Goal: Task Accomplishment & Management: Manage account settings

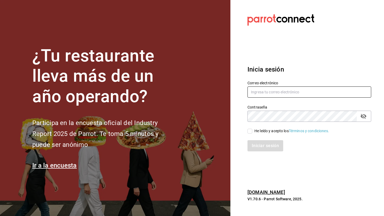
click at [272, 96] on input "text" at bounding box center [309, 92] width 124 height 11
type input "[EMAIL_ADDRESS][DOMAIN_NAME]"
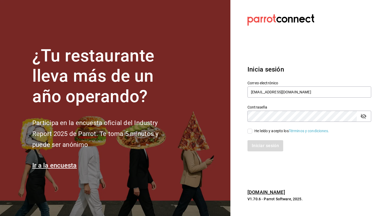
click at [248, 131] on input "He leído y acepto los Términos y condiciones." at bounding box center [249, 131] width 5 height 5
checkbox input "true"
click at [265, 145] on button "Iniciar sesión" at bounding box center [265, 145] width 36 height 11
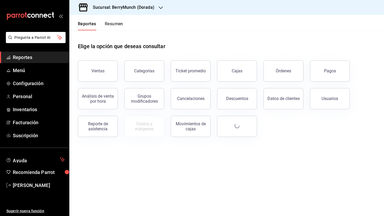
click at [160, 8] on icon "button" at bounding box center [161, 7] width 4 height 3
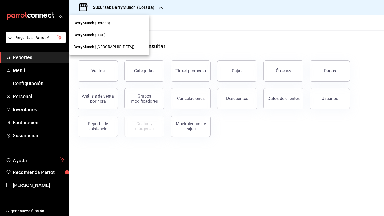
click at [129, 23] on div "BerryMunch (Dorada)" at bounding box center [109, 23] width 71 height 6
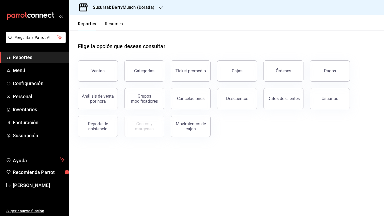
click at [118, 23] on button "Resumen" at bounding box center [114, 25] width 18 height 9
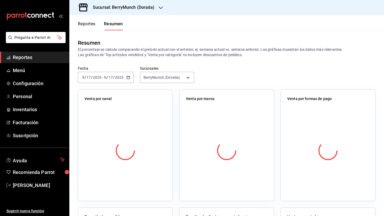
click at [154, 11] on div "Sucursal: BerryMunch (Dorada)" at bounding box center [119, 7] width 91 height 15
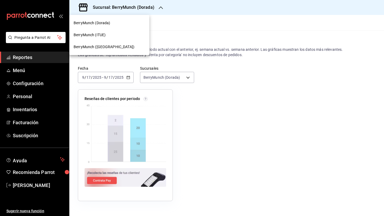
click at [121, 26] on div "BerryMunch (Dorada)" at bounding box center [109, 23] width 80 height 12
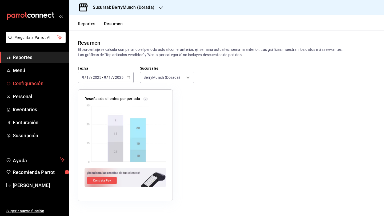
click at [43, 82] on span "Configuración" at bounding box center [39, 83] width 52 height 7
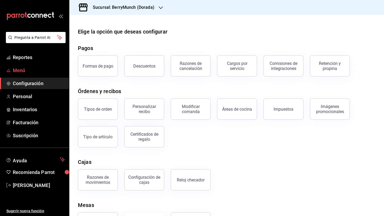
click at [36, 71] on span "Menú" at bounding box center [39, 70] width 52 height 7
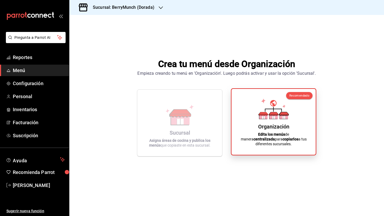
click at [252, 127] on div "Organización Edita los menús de manera centralizada para copiarlos a tus difere…" at bounding box center [273, 122] width 71 height 58
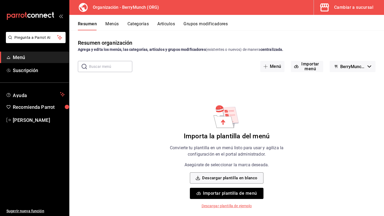
click at [344, 66] on span "BerryMunch - Borrador" at bounding box center [352, 66] width 25 height 5
click at [345, 50] on div at bounding box center [192, 108] width 384 height 216
click at [116, 24] on button "Menús" at bounding box center [111, 25] width 13 height 9
click at [272, 66] on button "Menú" at bounding box center [272, 66] width 24 height 11
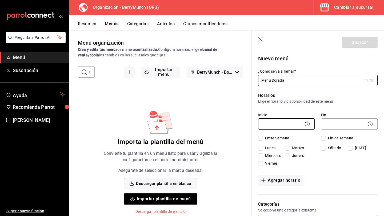
type input "Menu Dorada"
click at [273, 125] on body "Pregunta a Parrot AI Menú Suscripción Ayuda Recomienda Parrot [PERSON_NAME] Sug…" at bounding box center [192, 108] width 384 height 216
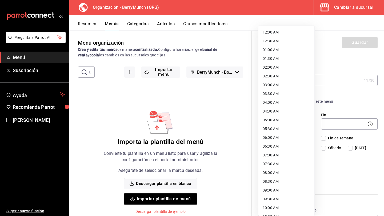
click at [281, 176] on li "08:00 AM" at bounding box center [286, 173] width 56 height 9
type input "08:00"
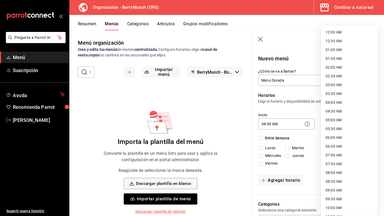
click at [329, 122] on body "Pregunta a Parrot AI Menú Suscripción Ayuda Recomienda Parrot [PERSON_NAME] Sug…" at bounding box center [192, 108] width 384 height 216
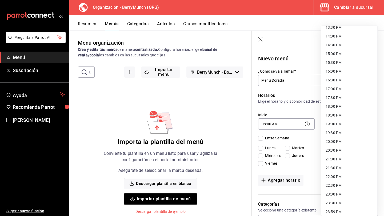
scroll to position [243, 0]
click at [337, 194] on li "23:00 PM" at bounding box center [349, 194] width 56 height 9
type input "23:00"
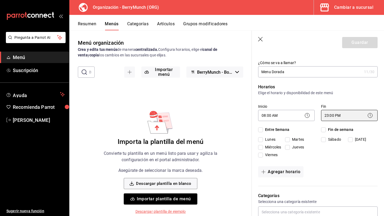
scroll to position [20, 0]
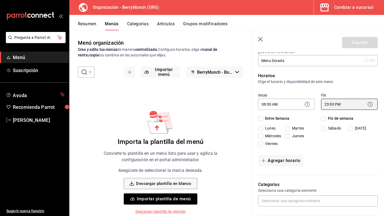
click at [259, 118] on input "Entre Semana" at bounding box center [260, 118] width 5 height 5
checkbox input "true"
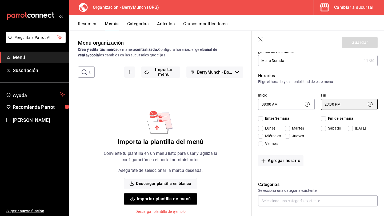
checkbox input "true"
click at [324, 119] on input "Fin de semana" at bounding box center [323, 118] width 5 height 5
checkbox input "true"
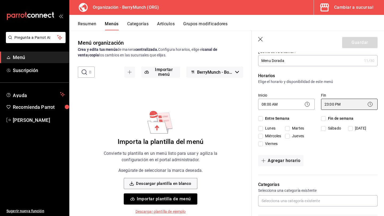
checkbox input "true"
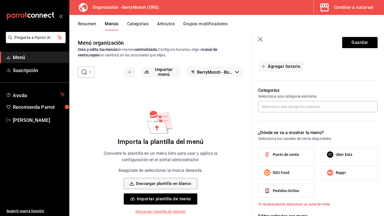
scroll to position [116, 0]
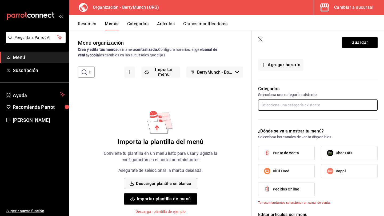
click at [307, 104] on input "text" at bounding box center [317, 105] width 119 height 11
click at [307, 118] on div "Sin categorías" at bounding box center [317, 117] width 119 height 13
click at [138, 22] on button "Categorías" at bounding box center [138, 25] width 22 height 9
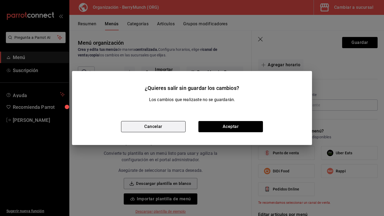
click at [161, 127] on button "Cancelar" at bounding box center [153, 126] width 64 height 11
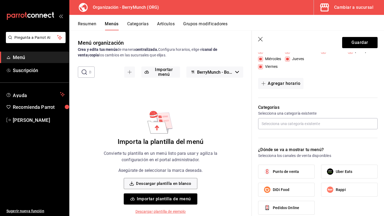
scroll to position [95, 0]
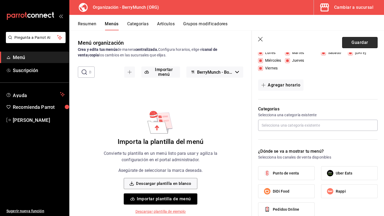
click at [358, 44] on button "Guardar" at bounding box center [359, 42] width 35 height 11
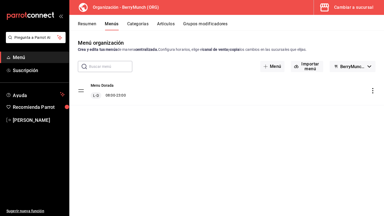
click at [141, 26] on button "Categorías" at bounding box center [138, 25] width 22 height 9
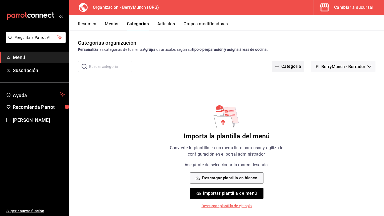
click at [284, 67] on button "Categoría" at bounding box center [288, 66] width 33 height 11
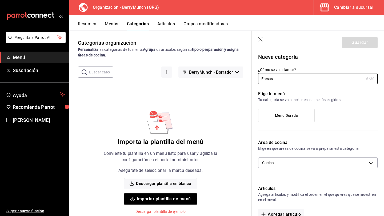
scroll to position [3, 0]
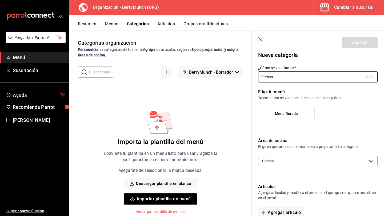
type input "Fresas"
click at [329, 87] on div "Elige tu menú Tu categoría se va a incluir en los menús elegidos Menu Dorada" at bounding box center [315, 107] width 126 height 49
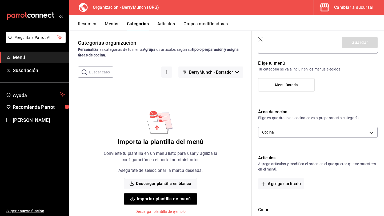
scroll to position [40, 0]
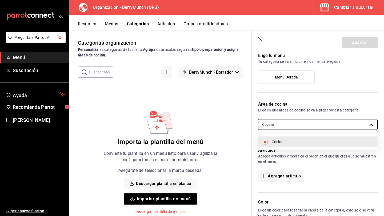
click at [332, 126] on body "Pregunta a Parrot AI Menú Suscripción Ayuda Recomienda Parrot [PERSON_NAME] Sug…" at bounding box center [192, 108] width 384 height 216
click at [332, 126] on div at bounding box center [192, 108] width 384 height 216
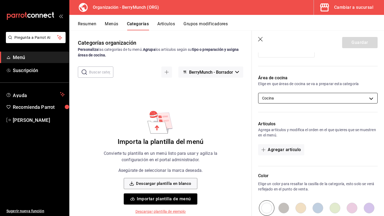
scroll to position [70, 0]
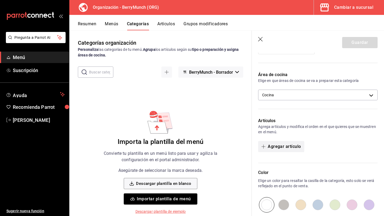
click at [295, 147] on button "Agregar artículo" at bounding box center [281, 146] width 46 height 11
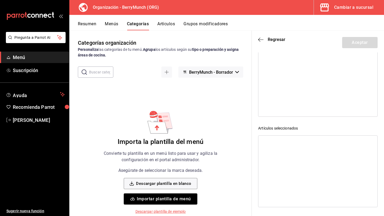
scroll to position [0, 0]
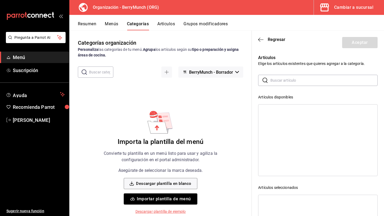
click at [297, 83] on input "text" at bounding box center [323, 80] width 107 height 11
click at [171, 26] on button "Artículos" at bounding box center [166, 25] width 18 height 9
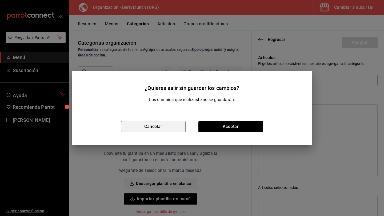
click at [168, 126] on button "Cancelar" at bounding box center [153, 126] width 64 height 11
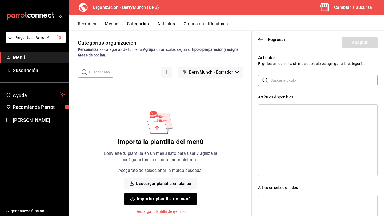
click at [257, 41] on header "Regresar Aceptar" at bounding box center [318, 42] width 132 height 22
click at [272, 40] on span "Regresar" at bounding box center [277, 39] width 18 height 5
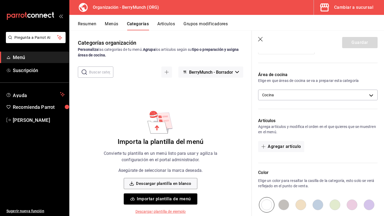
click at [261, 38] on icon "button" at bounding box center [260, 39] width 5 height 5
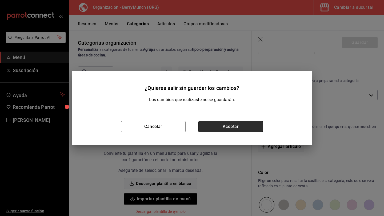
click at [231, 130] on button "Aceptar" at bounding box center [230, 126] width 64 height 11
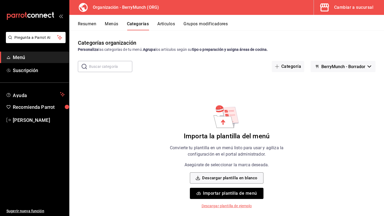
click at [169, 25] on button "Artículos" at bounding box center [166, 25] width 18 height 9
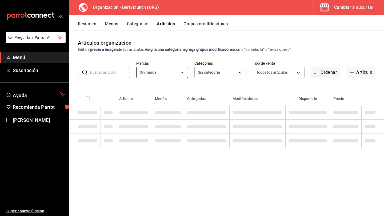
type input "6ee72f2c-8efd-45b5-a4e3-6075f88de568"
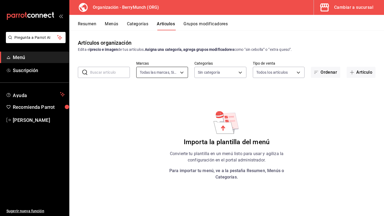
click at [176, 72] on body "Pregunta a Parrot AI Menú Suscripción Ayuda Recomienda Parrot [PERSON_NAME] Sug…" at bounding box center [192, 108] width 384 height 216
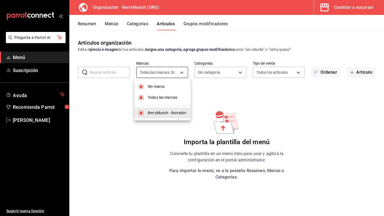
click at [176, 72] on div at bounding box center [192, 108] width 384 height 216
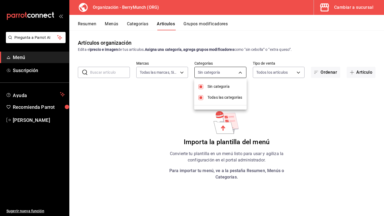
click at [216, 72] on body "Pregunta a Parrot AI Menú Suscripción Ayuda Recomienda Parrot [PERSON_NAME] Sug…" at bounding box center [192, 108] width 384 height 216
click at [216, 73] on div at bounding box center [192, 108] width 384 height 216
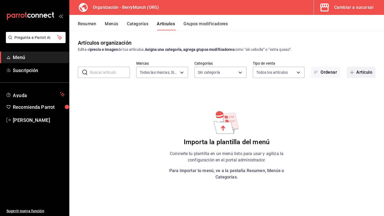
click at [358, 73] on button "Artículo" at bounding box center [360, 72] width 29 height 11
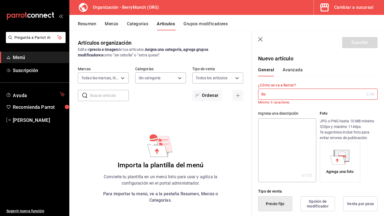
type input "B"
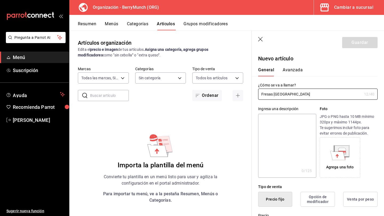
type input "Fresas [GEOGRAPHIC_DATA]"
click at [334, 84] on label "¿Cómo se va a llamar?" at bounding box center [317, 85] width 119 height 4
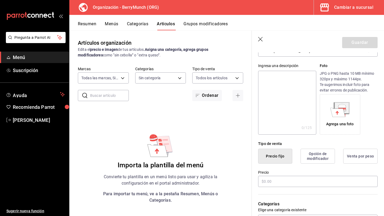
scroll to position [43, 0]
click at [305, 180] on input "text" at bounding box center [317, 181] width 119 height 11
type input "$250.00"
click at [281, 172] on label "Precio" at bounding box center [317, 173] width 119 height 4
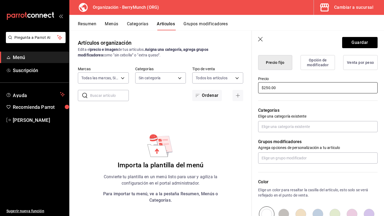
scroll to position [136, 0]
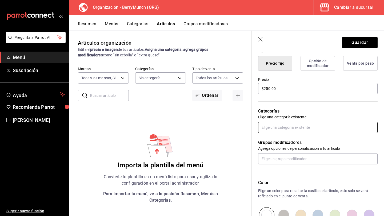
click at [283, 130] on input "text" at bounding box center [317, 127] width 119 height 11
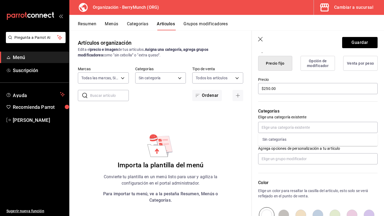
click at [290, 112] on p "Categorías" at bounding box center [317, 111] width 119 height 6
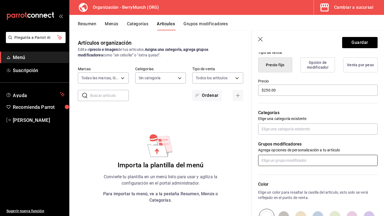
scroll to position [129, 0]
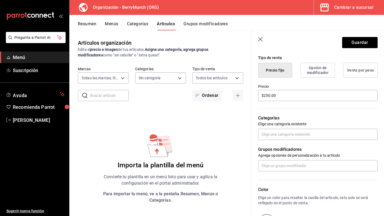
click at [145, 23] on button "Categorías" at bounding box center [138, 25] width 22 height 9
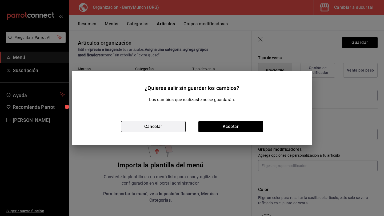
click at [161, 123] on button "Cancelar" at bounding box center [153, 126] width 64 height 11
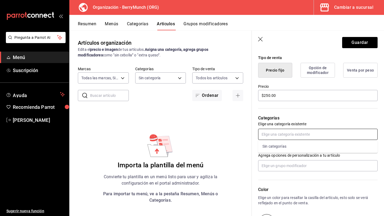
click at [282, 136] on input "text" at bounding box center [317, 134] width 119 height 11
type input "F"
click at [222, 131] on div "Artículos organización Edita el precio e imagen de tus artículos. Asigna una ca…" at bounding box center [160, 123] width 182 height 186
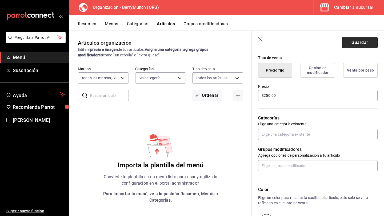
click at [370, 40] on button "Guardar" at bounding box center [359, 42] width 35 height 11
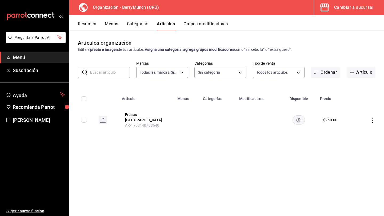
click at [299, 118] on rect "availability-product" at bounding box center [299, 120] width 12 height 9
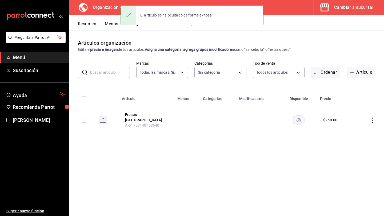
click at [300, 120] on rect "availability-product" at bounding box center [299, 120] width 12 height 9
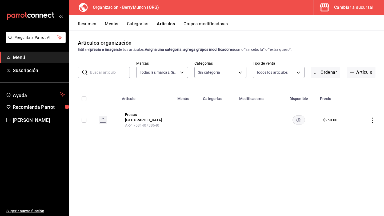
click at [146, 26] on div "Pregunta a Parrot AI Menú Suscripción Ayuda Recomienda Parrot [PERSON_NAME] Sug…" at bounding box center [192, 108] width 384 height 216
click at [146, 24] on button "Categorías" at bounding box center [138, 25] width 22 height 9
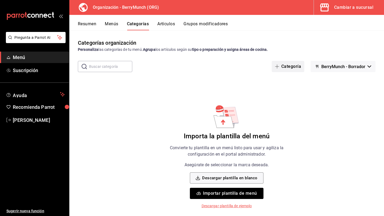
click at [281, 68] on span "button" at bounding box center [278, 66] width 6 height 4
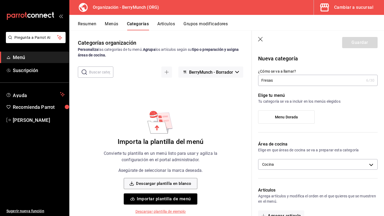
click at [237, 99] on div "Categorías organización Personaliza las categorías de tu menú. Agrupa los artíc…" at bounding box center [160, 123] width 182 height 186
click at [278, 83] on input "Fresas" at bounding box center [311, 80] width 106 height 11
type input "Frutas"
click at [293, 94] on p "Elige tu menú" at bounding box center [317, 95] width 119 height 6
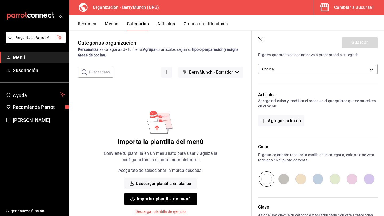
scroll to position [102, 0]
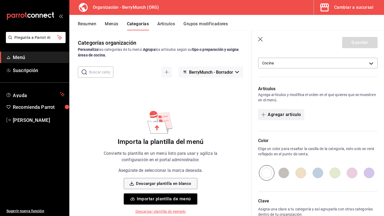
click at [287, 115] on button "Agregar artículo" at bounding box center [281, 114] width 46 height 11
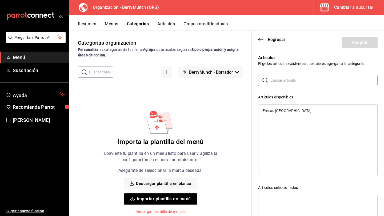
click at [285, 111] on div "Fresas [GEOGRAPHIC_DATA]" at bounding box center [317, 111] width 119 height 8
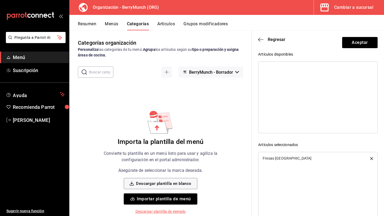
scroll to position [59, 0]
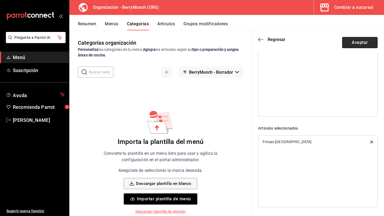
click at [345, 40] on button "Aceptar" at bounding box center [359, 42] width 35 height 11
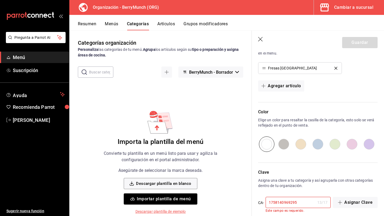
scroll to position [156, 0]
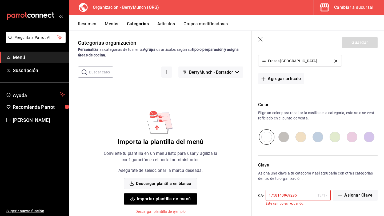
click at [318, 140] on input "radio" at bounding box center [317, 137] width 17 height 15
radio input "true"
click at [267, 137] on input "radio" at bounding box center [266, 137] width 17 height 15
radio input "true"
click at [317, 198] on div "13 / 17" at bounding box center [322, 195] width 10 height 5
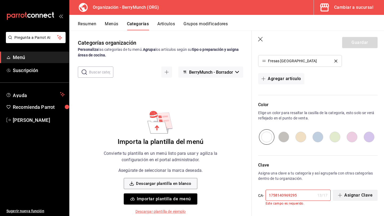
click at [358, 196] on button "Asignar Clave" at bounding box center [355, 195] width 45 height 11
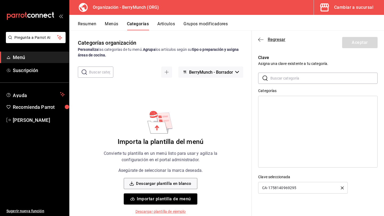
click at [260, 40] on icon "button" at bounding box center [260, 39] width 5 height 0
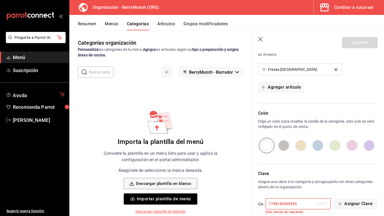
scroll to position [147, 0]
click at [344, 43] on div "Guardar" at bounding box center [359, 42] width 35 height 11
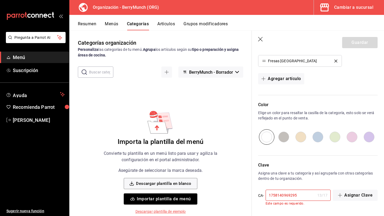
click at [317, 196] on div "13 / 17" at bounding box center [322, 195] width 10 height 5
click at [302, 197] on input "1758140969295" at bounding box center [290, 195] width 50 height 11
click at [292, 196] on input "1758140969295" at bounding box center [290, 195] width 50 height 11
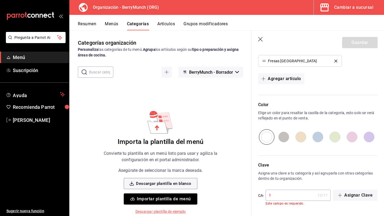
scroll to position [152, 0]
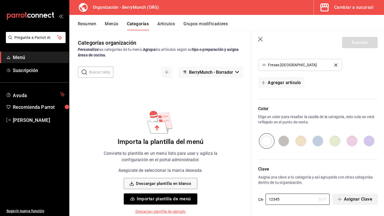
type input "12345"
click at [347, 200] on button "Asignar Clave" at bounding box center [354, 199] width 45 height 11
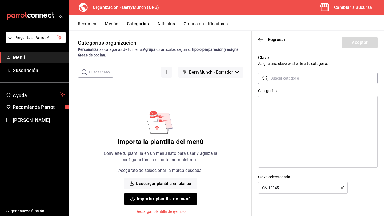
click at [345, 78] on input "text" at bounding box center [323, 78] width 107 height 11
click at [260, 41] on icon "button" at bounding box center [260, 39] width 5 height 5
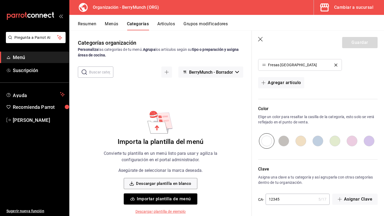
click at [354, 42] on div "Guardar" at bounding box center [359, 42] width 35 height 11
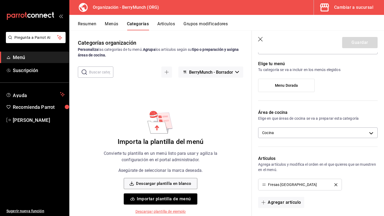
scroll to position [17, 0]
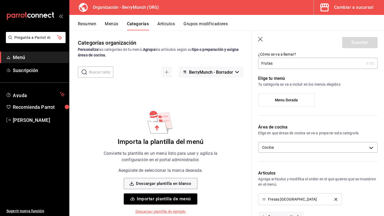
click at [297, 98] on span "Menu Dorada" at bounding box center [286, 100] width 23 height 5
click at [0, 0] on input "Menu Dorada" at bounding box center [0, 0] width 0 height 0
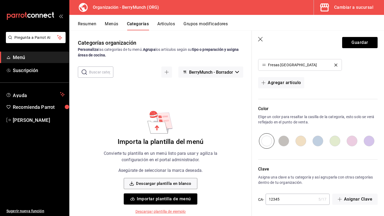
click at [286, 203] on input "12345" at bounding box center [290, 199] width 51 height 11
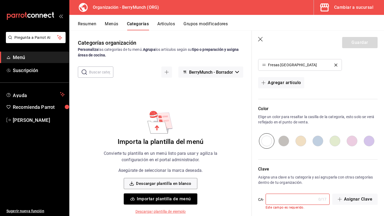
click at [305, 162] on div "Clave Asigna una clave a tu categoría y así agruparla con otras categorías dent…" at bounding box center [315, 185] width 126 height 50
click at [296, 199] on input "text" at bounding box center [290, 199] width 51 height 11
type input "AR-1758140738640"
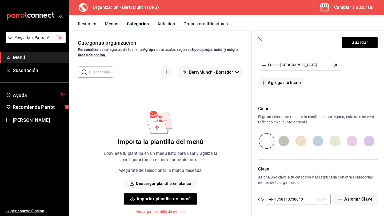
click at [292, 200] on input "AR-1758140738640" at bounding box center [290, 199] width 50 height 11
type input "1234"
click at [262, 36] on header "Guardar" at bounding box center [318, 42] width 132 height 22
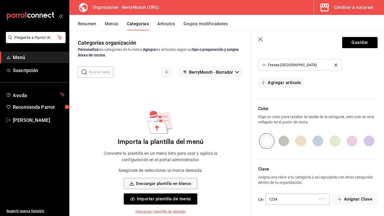
click at [261, 39] on icon "button" at bounding box center [260, 39] width 5 height 5
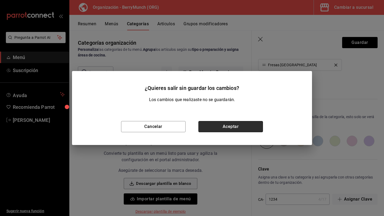
click at [241, 127] on button "Aceptar" at bounding box center [230, 126] width 64 height 11
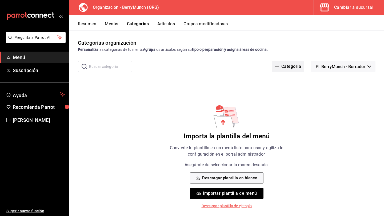
click at [287, 65] on button "Categoría" at bounding box center [288, 66] width 33 height 11
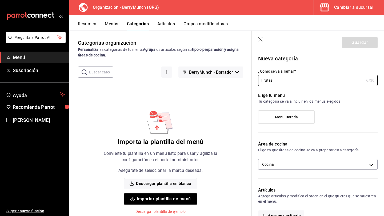
type input "Frutas"
click at [307, 66] on div "¿Cómo se va a llamar? Frutas 6 /30 ¿Cómo se va a llamar?" at bounding box center [315, 74] width 126 height 23
click at [303, 118] on label "Menu Dorada" at bounding box center [286, 117] width 56 height 13
click at [0, 0] on input "Menu Dorada" at bounding box center [0, 0] width 0 height 0
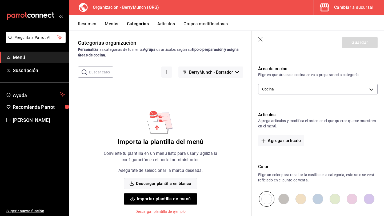
scroll to position [76, 0]
click at [293, 137] on button "Agregar artículo" at bounding box center [281, 140] width 46 height 11
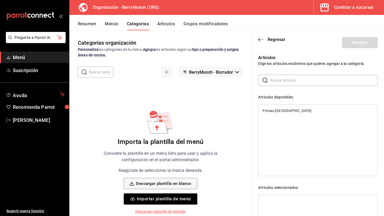
click at [293, 110] on div "Fresas [GEOGRAPHIC_DATA]" at bounding box center [317, 111] width 119 height 8
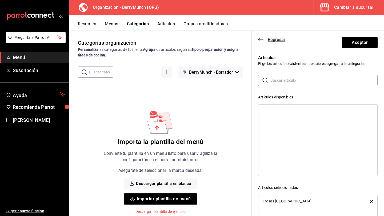
click at [259, 40] on icon "button" at bounding box center [260, 39] width 5 height 5
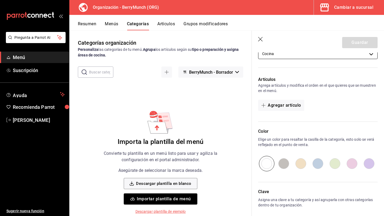
scroll to position [110, 0]
click at [279, 103] on button "Agregar artículo" at bounding box center [281, 105] width 46 height 11
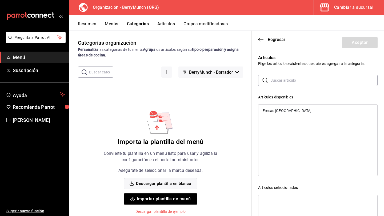
click at [288, 110] on div "Fresas [GEOGRAPHIC_DATA]" at bounding box center [317, 111] width 119 height 8
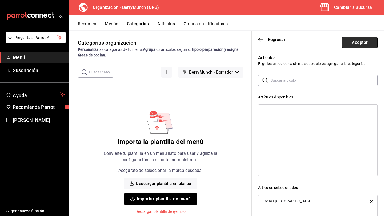
click at [367, 42] on button "Aceptar" at bounding box center [359, 42] width 35 height 11
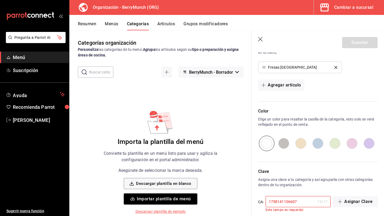
scroll to position [156, 0]
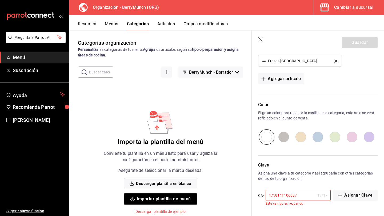
click at [351, 46] on div "Guardar" at bounding box center [359, 42] width 35 height 11
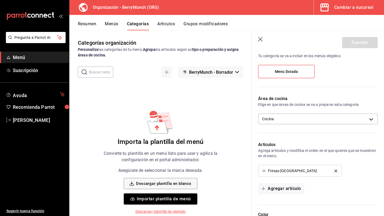
scroll to position [17, 0]
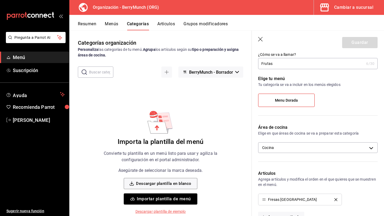
click at [264, 39] on header "Guardar" at bounding box center [318, 42] width 132 height 22
click at [261, 41] on icon "button" at bounding box center [260, 39] width 5 height 5
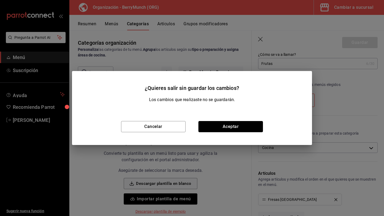
click at [212, 126] on button "Aceptar" at bounding box center [230, 126] width 64 height 11
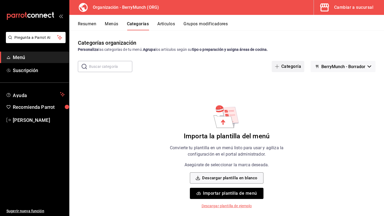
click at [292, 68] on button "Categoría" at bounding box center [288, 66] width 33 height 11
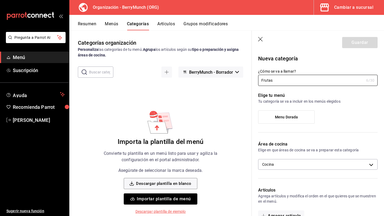
type input "Frutas"
click at [289, 117] on span "Menu Dorada" at bounding box center [286, 117] width 23 height 5
click at [0, 0] on input "Menu Dorada" at bounding box center [0, 0] width 0 height 0
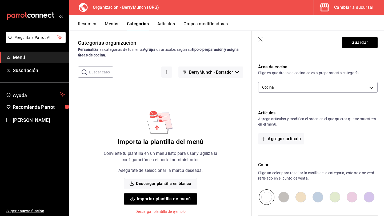
scroll to position [80, 0]
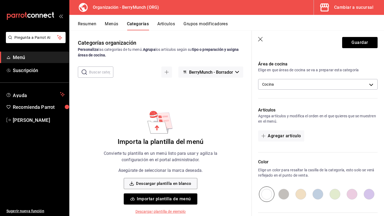
click at [286, 130] on div "Artículos Agrega artículos y modifica el orden en el que quieres que se muestre…" at bounding box center [315, 127] width 126 height 52
click at [286, 133] on button "Agregar artículo" at bounding box center [281, 136] width 46 height 11
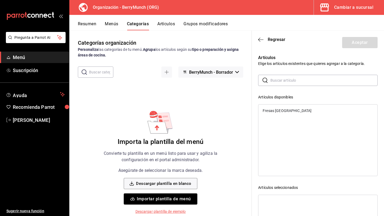
click at [286, 110] on div "Fresas [GEOGRAPHIC_DATA]" at bounding box center [317, 111] width 119 height 8
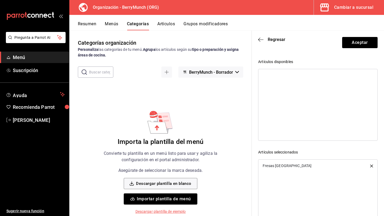
scroll to position [59, 0]
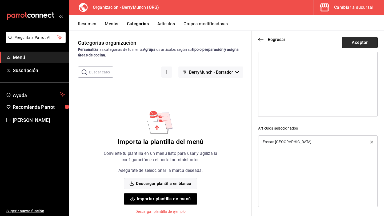
click at [351, 41] on button "Aceptar" at bounding box center [359, 42] width 35 height 11
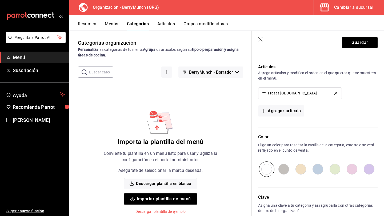
scroll to position [152, 0]
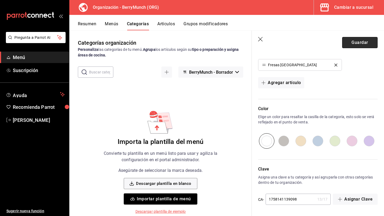
click at [352, 45] on button "Guardar" at bounding box center [359, 42] width 35 height 11
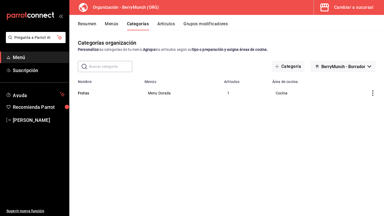
click at [117, 24] on button "Menús" at bounding box center [111, 25] width 13 height 9
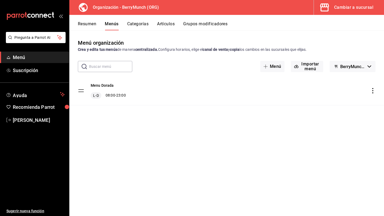
click at [155, 93] on div "Menu Dorada L-D 08:00 - 23:00" at bounding box center [226, 90] width 314 height 29
click at [332, 8] on span "button" at bounding box center [325, 7] width 13 height 11
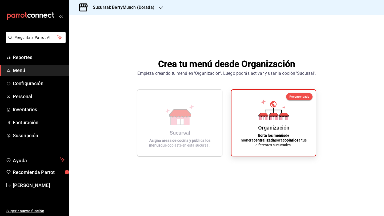
click at [123, 9] on h3 "Sucursal: BerryMunch (Dorada)" at bounding box center [121, 7] width 66 height 6
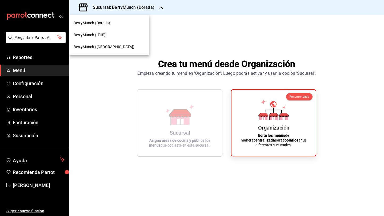
click at [280, 129] on div at bounding box center [192, 108] width 384 height 216
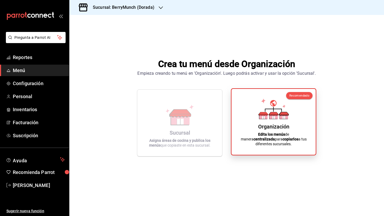
click at [278, 115] on icon at bounding box center [273, 109] width 30 height 21
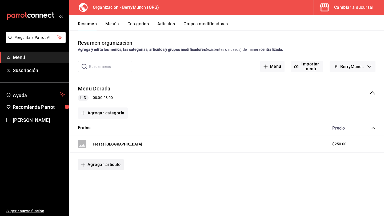
click at [115, 164] on button "Agregar artículo" at bounding box center [101, 164] width 46 height 11
click at [107, 193] on li "Artículo nuevo" at bounding box center [99, 192] width 42 height 13
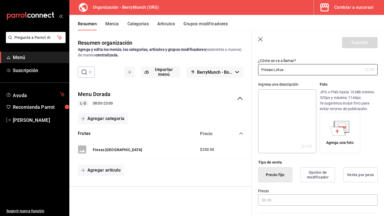
scroll to position [25, 0]
type input "Fresas Lotus"
click at [282, 199] on input "text" at bounding box center [317, 200] width 119 height 11
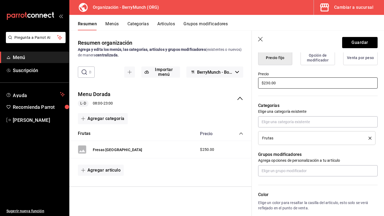
scroll to position [143, 0]
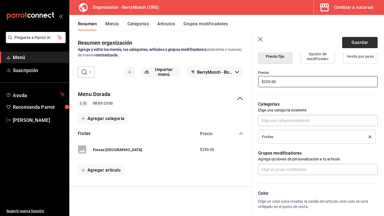
type input "$230.00"
click at [362, 41] on button "Guardar" at bounding box center [359, 42] width 35 height 11
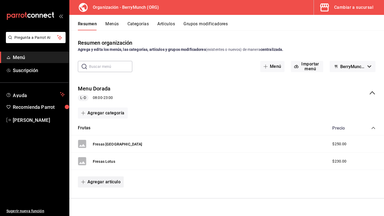
click at [112, 181] on button "Agregar artículo" at bounding box center [101, 182] width 46 height 11
click at [104, 203] on li "Artículo nuevo" at bounding box center [99, 203] width 42 height 13
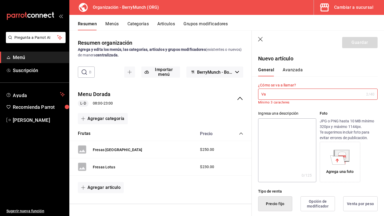
type input "V"
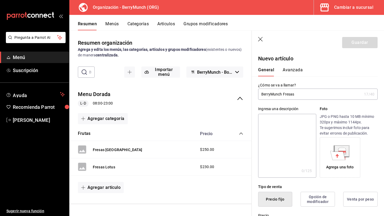
click at [290, 95] on input "BerryMunch Fresas" at bounding box center [310, 94] width 104 height 11
type input "Vaso Grande Fresas"
click at [318, 108] on div "Ingresa una descripción x 0 /125 ​ Foto JPG o PNG hasta 10 MB mínimo 320px y má…" at bounding box center [317, 142] width 119 height 72
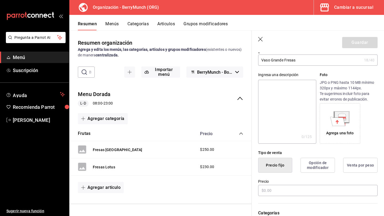
scroll to position [58, 0]
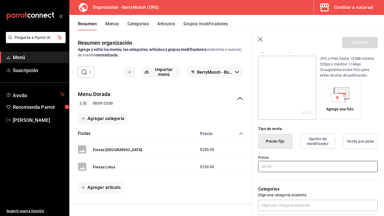
click at [298, 166] on input "text" at bounding box center [317, 166] width 119 height 11
type input "$140.00"
click at [299, 159] on label "Precio" at bounding box center [317, 158] width 119 height 4
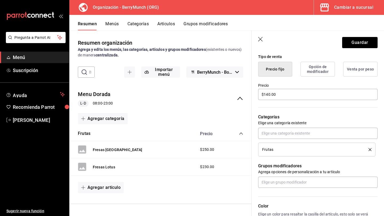
scroll to position [160, 0]
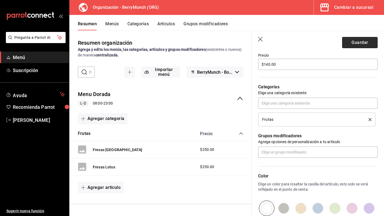
click at [349, 41] on button "Guardar" at bounding box center [359, 42] width 35 height 11
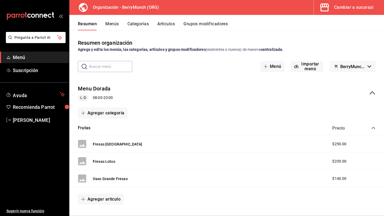
scroll to position [11, 0]
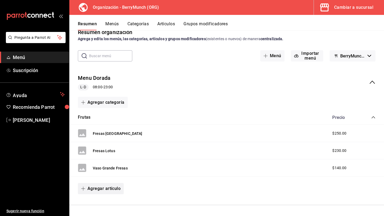
click at [111, 188] on button "Agregar artículo" at bounding box center [101, 188] width 46 height 11
click at [107, 203] on li "Artículo nuevo" at bounding box center [99, 203] width 42 height 13
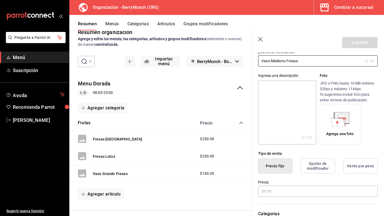
scroll to position [43, 0]
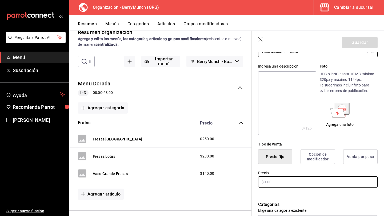
type input "Vaso Mediano Fresas"
click at [301, 185] on input "text" at bounding box center [317, 182] width 119 height 11
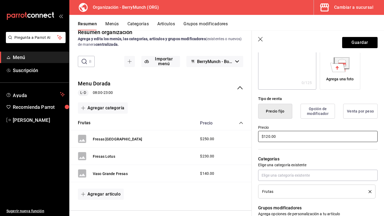
scroll to position [98, 0]
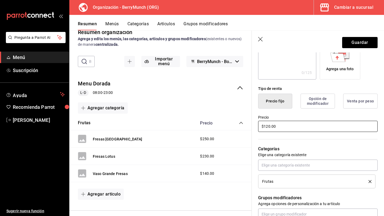
type input "$120.00"
click at [360, 41] on button "Guardar" at bounding box center [359, 42] width 35 height 11
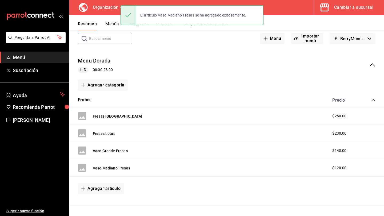
scroll to position [27, 0]
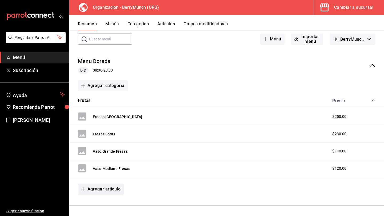
click at [112, 187] on button "Agregar artículo" at bounding box center [101, 189] width 46 height 11
click at [91, 208] on li "Artículo nuevo" at bounding box center [99, 203] width 42 height 13
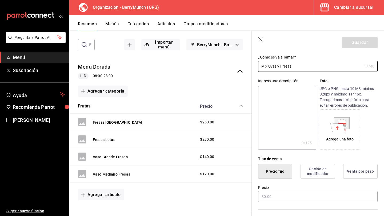
scroll to position [29, 0]
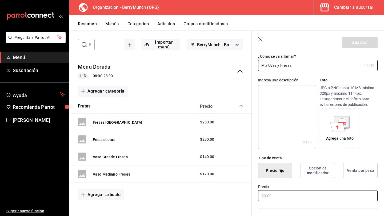
click at [300, 200] on input "text" at bounding box center [317, 196] width 119 height 11
click at [306, 67] on input "Mix Uvas y Fresas" at bounding box center [310, 65] width 104 height 11
type input "Mix Uvas y Fresas Grande"
click at [311, 193] on input "text" at bounding box center [317, 196] width 119 height 11
type input "$150.00"
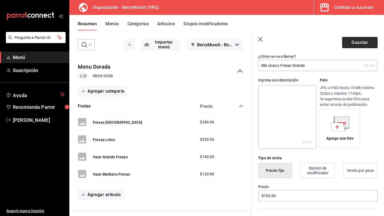
click at [369, 43] on button "Guardar" at bounding box center [359, 42] width 35 height 11
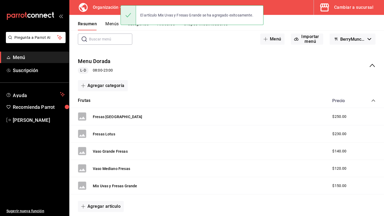
scroll to position [45, 0]
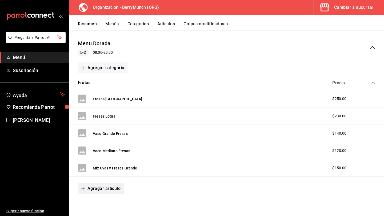
click at [107, 188] on button "Agregar artículo" at bounding box center [101, 188] width 46 height 11
click at [104, 201] on li "Artículo nuevo" at bounding box center [99, 203] width 42 height 13
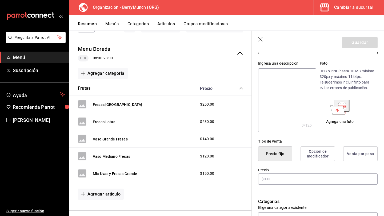
scroll to position [53, 0]
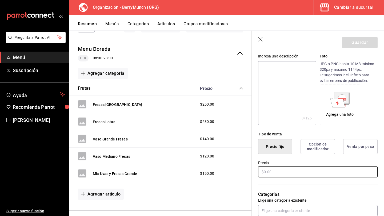
type input "Mix Uvas y Fresas Mediano"
click at [284, 174] on input "text" at bounding box center [317, 172] width 119 height 11
type input "$130.00"
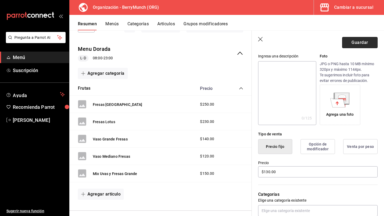
click at [371, 41] on button "Guardar" at bounding box center [359, 42] width 35 height 11
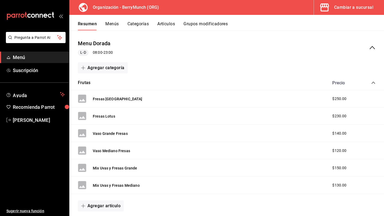
scroll to position [58, 0]
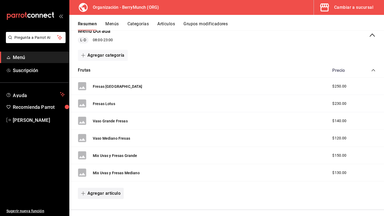
click at [116, 190] on button "Agregar artículo" at bounding box center [101, 193] width 46 height 11
click at [105, 200] on li "Artículo nuevo" at bounding box center [99, 203] width 42 height 13
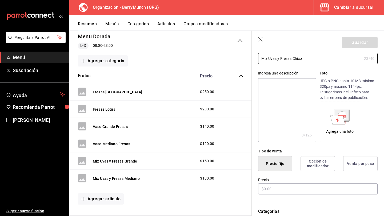
scroll to position [47, 0]
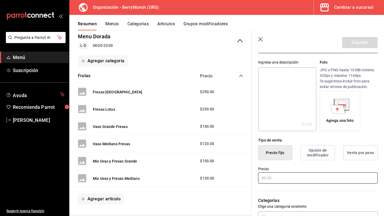
type input "Mix Uvas y Fresas Chico"
click at [296, 176] on input "text" at bounding box center [317, 178] width 119 height 11
type input "$100.00"
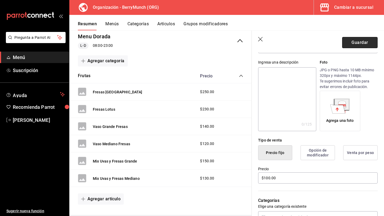
click at [359, 41] on button "Guardar" at bounding box center [359, 42] width 35 height 11
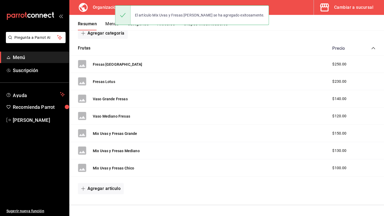
scroll to position [80, 0]
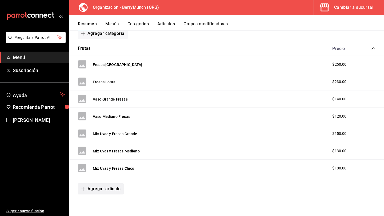
click at [113, 191] on button "Agregar artículo" at bounding box center [101, 189] width 46 height 11
click at [101, 203] on li "Artículo nuevo" at bounding box center [99, 203] width 42 height 13
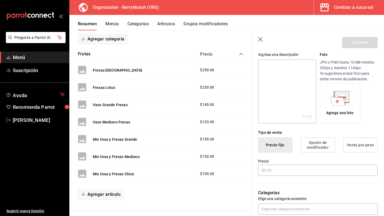
scroll to position [63, 0]
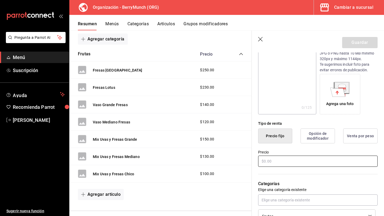
type input "Fresas Solas Grande"
click at [299, 164] on input "text" at bounding box center [317, 161] width 119 height 11
type input "$120.00"
click at [363, 46] on button "Guardar" at bounding box center [359, 42] width 35 height 11
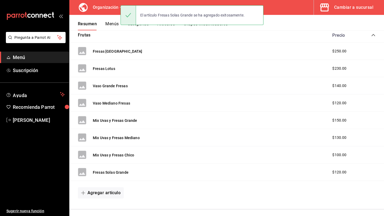
scroll to position [94, 0]
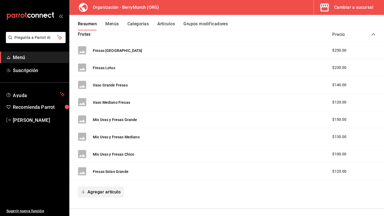
click at [113, 195] on button "Agregar artículo" at bounding box center [101, 192] width 46 height 11
click at [104, 202] on li "Artículo nuevo" at bounding box center [99, 203] width 42 height 13
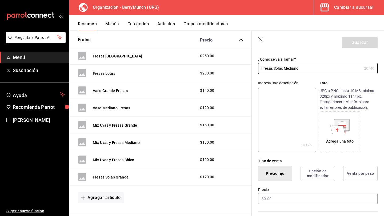
scroll to position [31, 0]
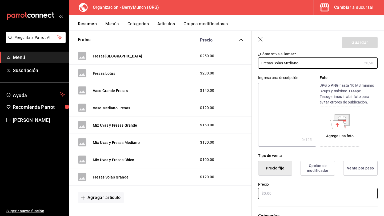
type input "Fresas Solas Mediano"
click at [284, 193] on input "text" at bounding box center [317, 193] width 119 height 11
type input "$100.00"
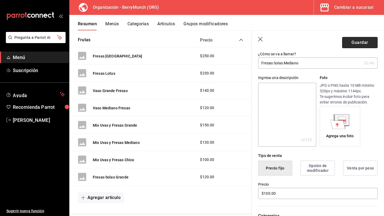
click at [363, 39] on button "Guardar" at bounding box center [359, 42] width 35 height 11
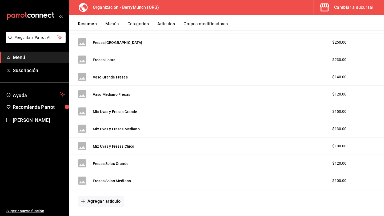
scroll to position [102, 0]
